Goal: Task Accomplishment & Management: Use online tool/utility

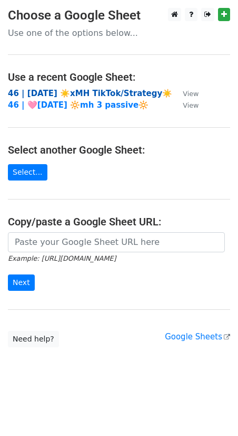
click at [78, 95] on strong "46 | AUG 5 ☀️xMH TikTok/Strategy☀️" at bounding box center [90, 93] width 165 height 9
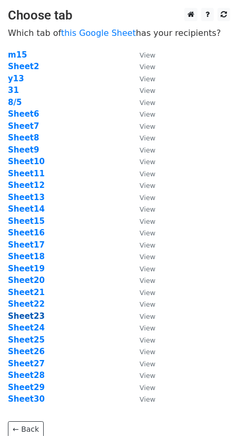
click at [31, 314] on strong "Sheet23" at bounding box center [26, 315] width 37 height 9
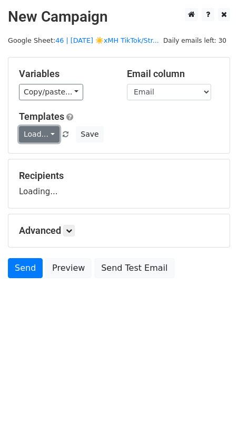
click at [24, 132] on link "Load..." at bounding box center [39, 134] width 41 height 16
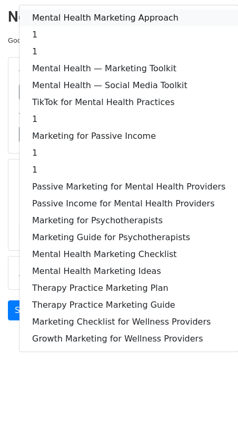
click at [101, 15] on link "Mental Health Marketing Approach" at bounding box center [129, 17] width 219 height 17
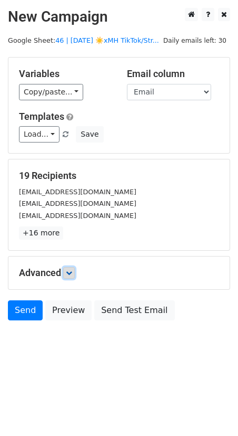
click at [72, 271] on icon at bounding box center [69, 272] width 6 height 6
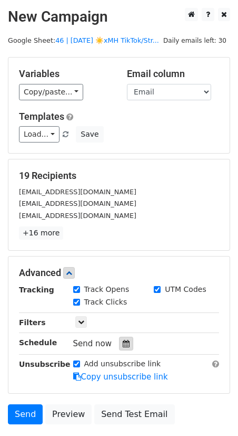
click at [123, 340] on icon at bounding box center [126, 343] width 7 height 7
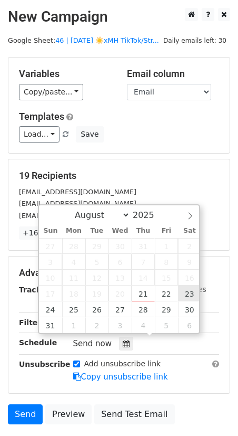
type input "2025-08-23 12:00"
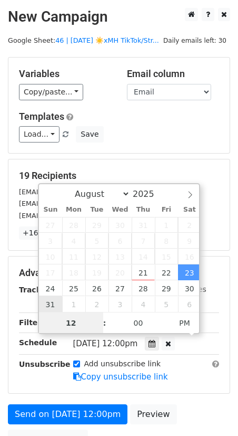
type input "8"
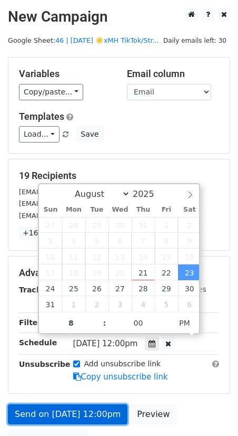
type input "2025-08-23 20:00"
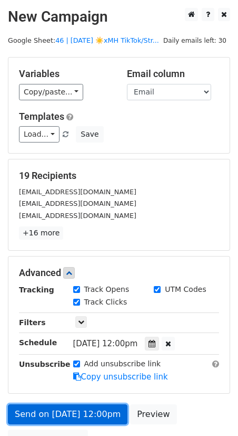
click at [78, 404] on link "Send on Aug 23 at 12:00pm" at bounding box center [68, 414] width 120 height 20
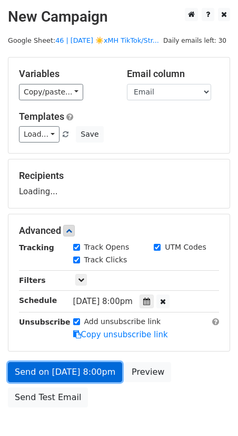
click at [62, 370] on link "Send on Aug 23 at 8:00pm" at bounding box center [65, 372] width 114 height 20
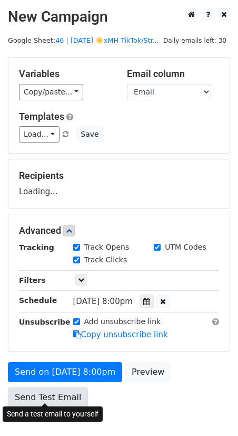
click at [33, 394] on form "Variables Copy/paste... {{Email}} Email column Email Templates Load... Mental H…" at bounding box center [119, 234] width 223 height 355
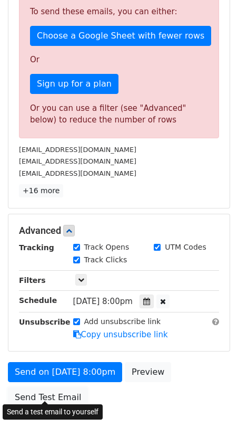
scroll to position [325, 0]
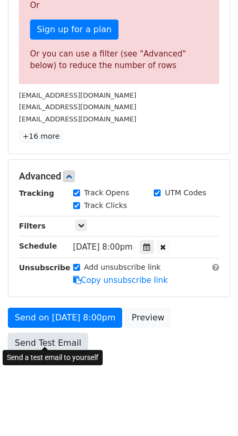
click at [50, 337] on link "Send Test Email" at bounding box center [48, 343] width 80 height 20
